Goal: Information Seeking & Learning: Learn about a topic

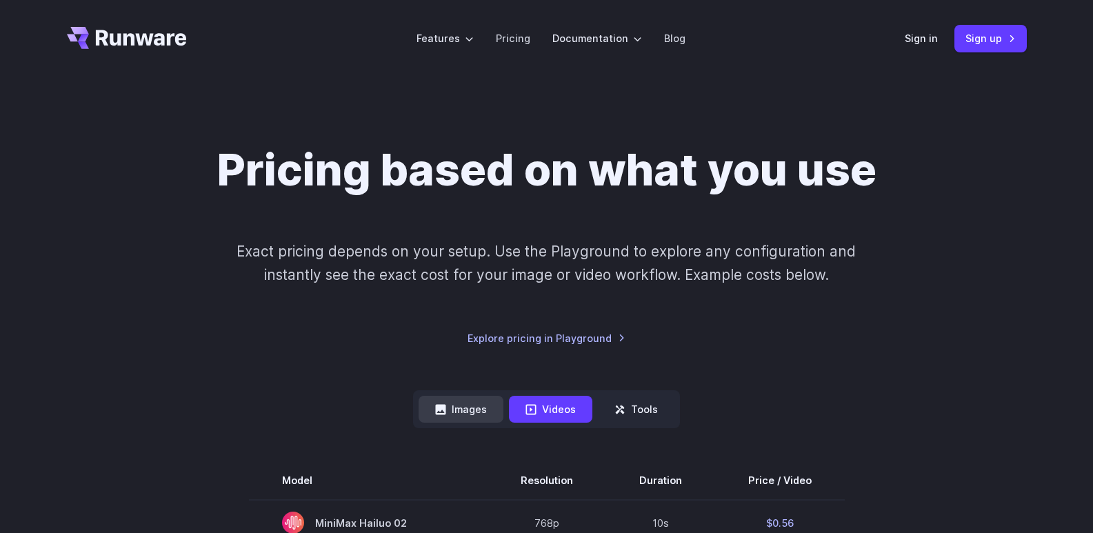
click at [440, 404] on icon at bounding box center [440, 409] width 11 height 11
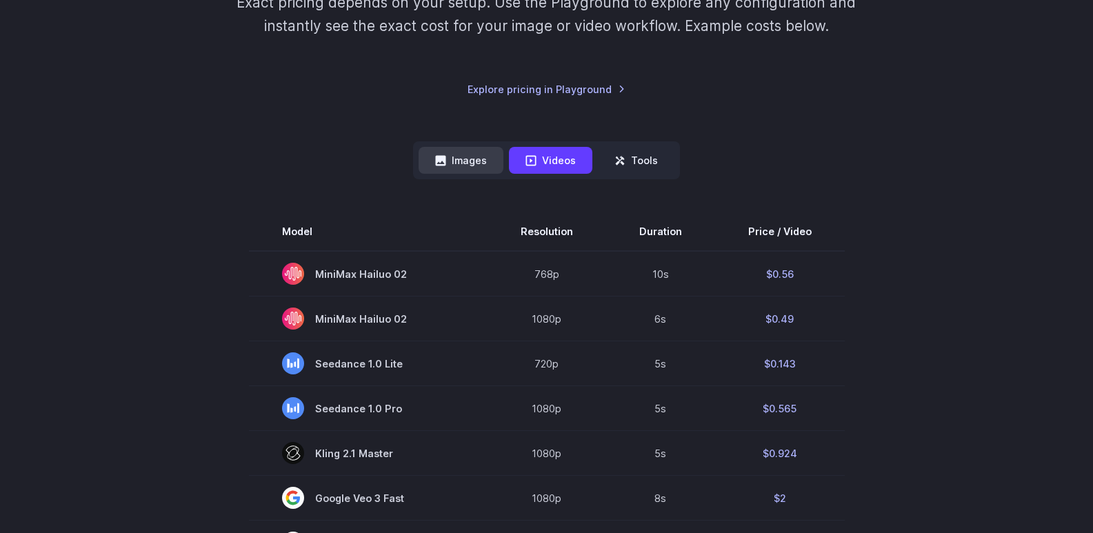
scroll to position [250, 0]
click at [465, 163] on button "Images" at bounding box center [461, 159] width 85 height 27
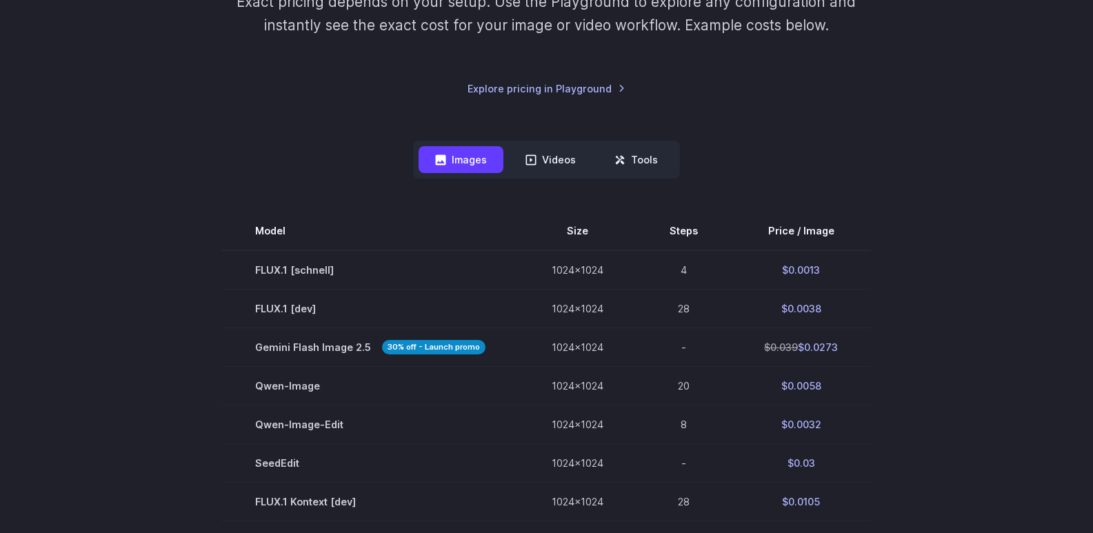
click at [465, 163] on button "Images" at bounding box center [461, 159] width 85 height 27
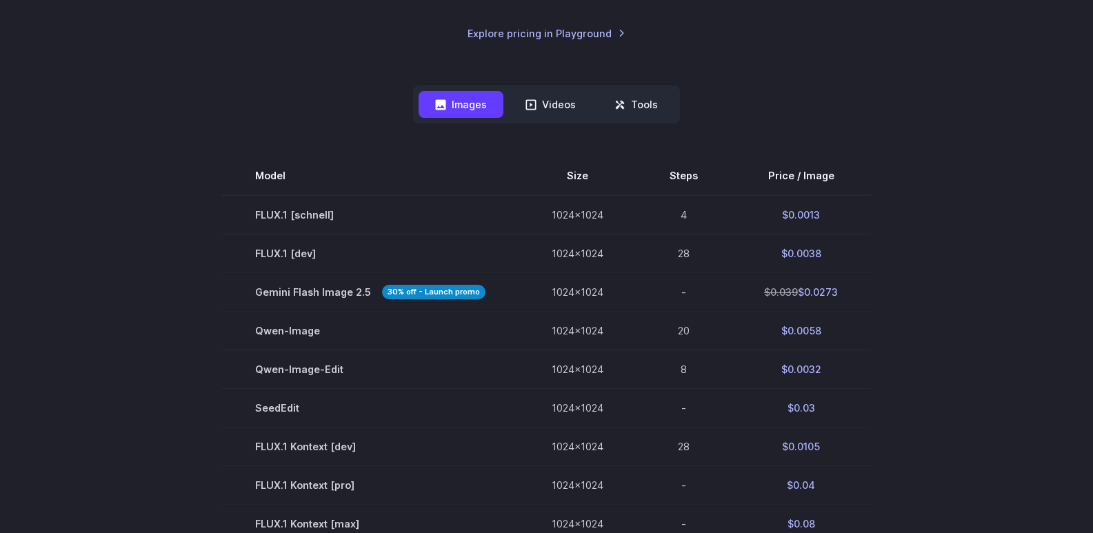
scroll to position [300, 0]
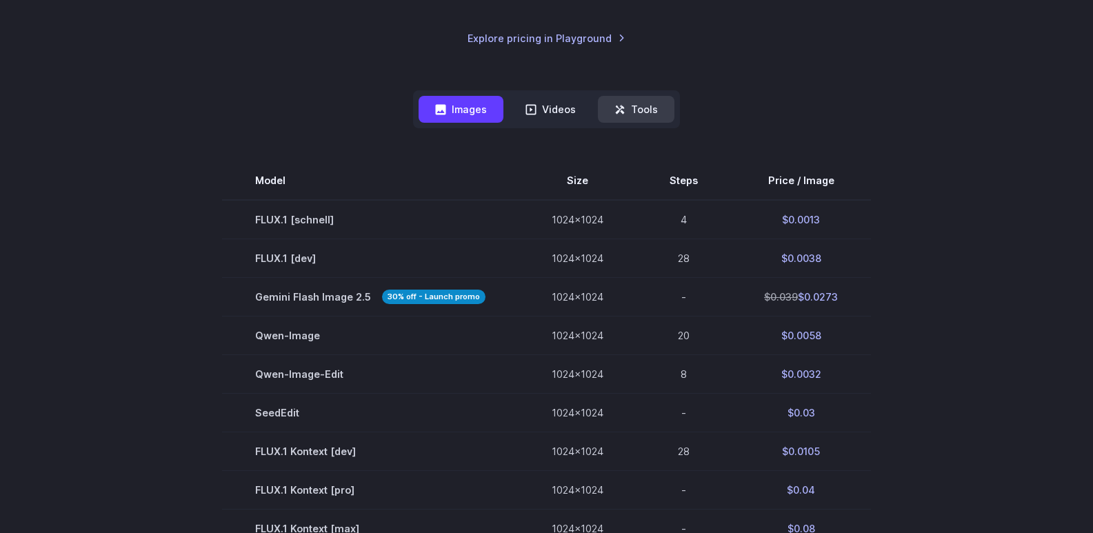
click at [618, 108] on icon at bounding box center [620, 109] width 9 height 9
click at [664, 97] on button "Tools" at bounding box center [636, 109] width 77 height 27
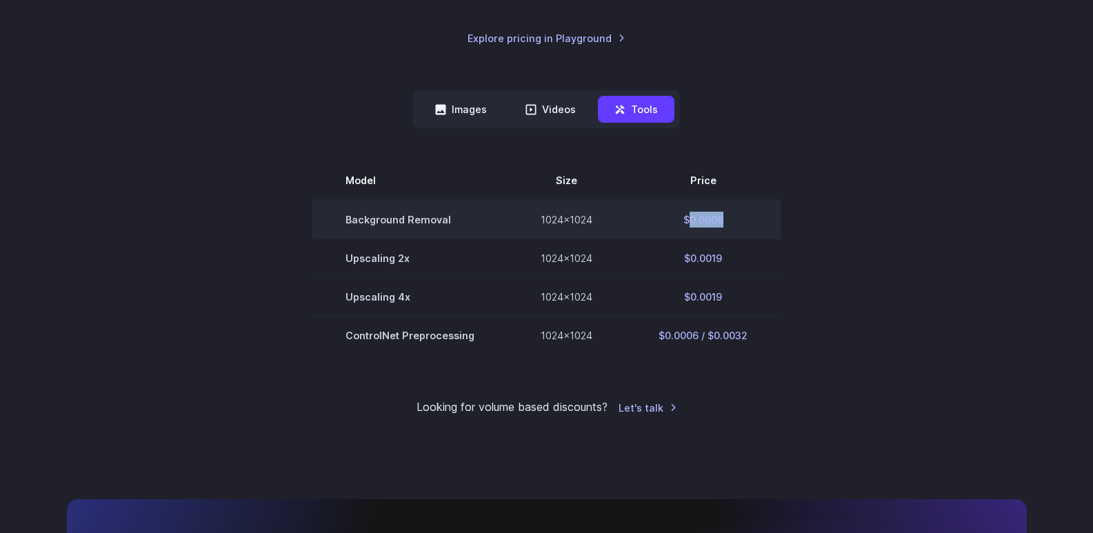
copy td "0.0006"
drag, startPoint x: 727, startPoint y: 223, endPoint x: 685, endPoint y: 223, distance: 41.4
click at [685, 223] on td "$0.0006" at bounding box center [702, 219] width 155 height 39
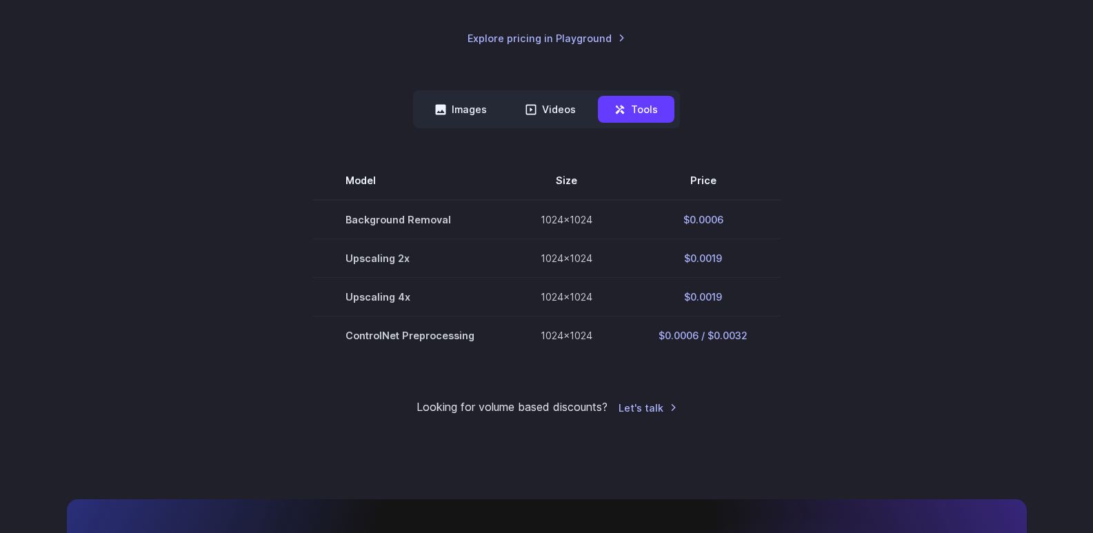
click at [831, 277] on section "Model Size Price Background Removal 1024x1024 $0.0006 Upscaling 2x 1024x1024 $0…" at bounding box center [547, 257] width 960 height 193
click at [228, 144] on div "Model Size Steps Price / Image FLUX.1 [[PERSON_NAME]] 1024x1024 4 $0.0013 FLUX.…" at bounding box center [547, 241] width 960 height 226
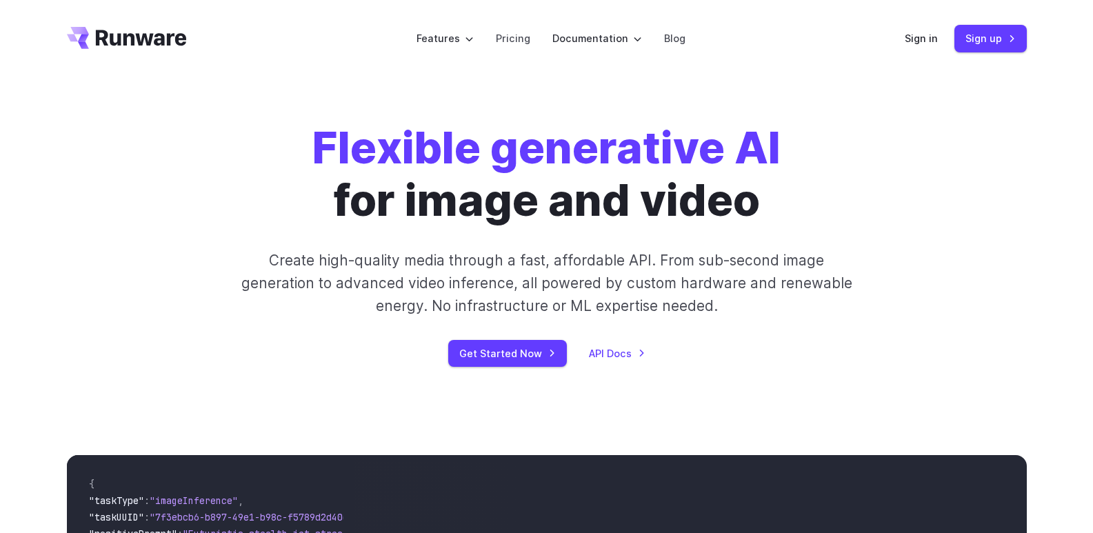
click at [299, 281] on p "Create high-quality media through a fast, affordable API. From sub-second image…" at bounding box center [546, 283] width 614 height 69
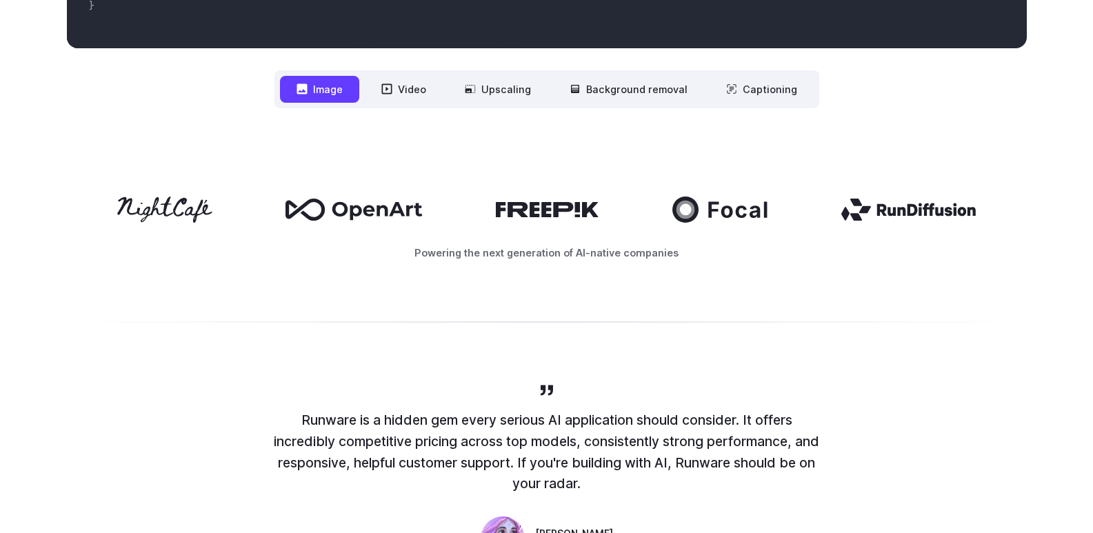
scroll to position [643, 0]
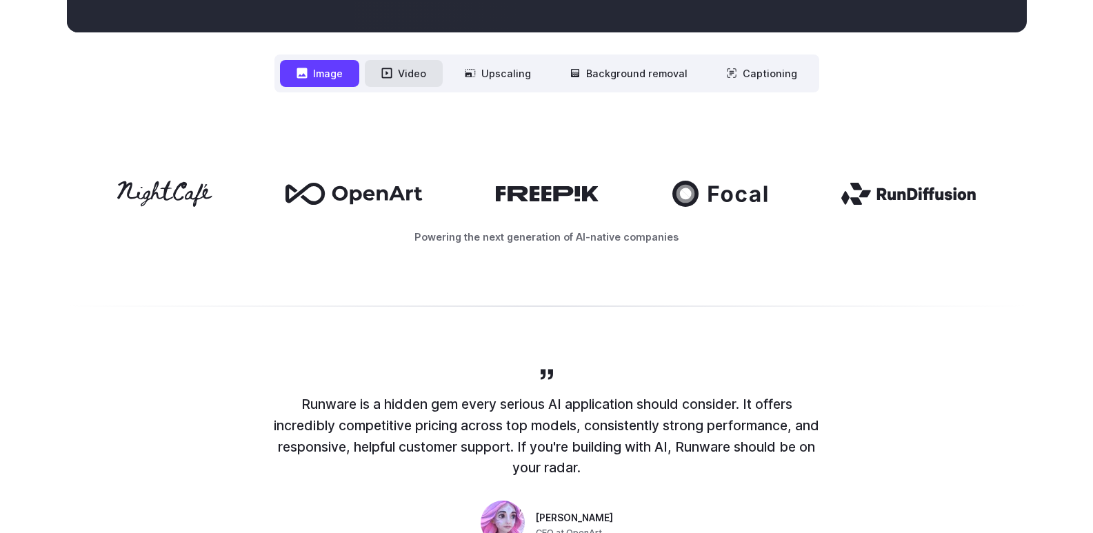
click at [422, 81] on button "Video" at bounding box center [404, 73] width 78 height 27
